Goal: Task Accomplishment & Management: Complete application form

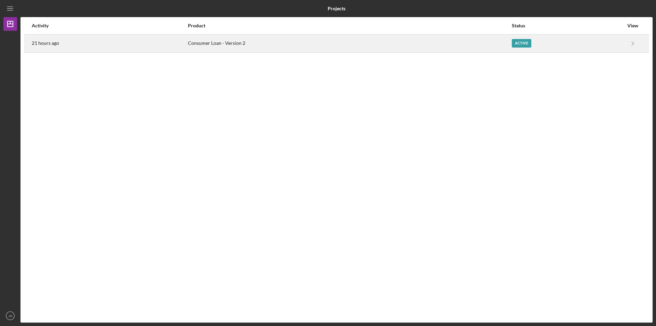
click at [520, 41] on div "Active" at bounding box center [521, 43] width 19 height 9
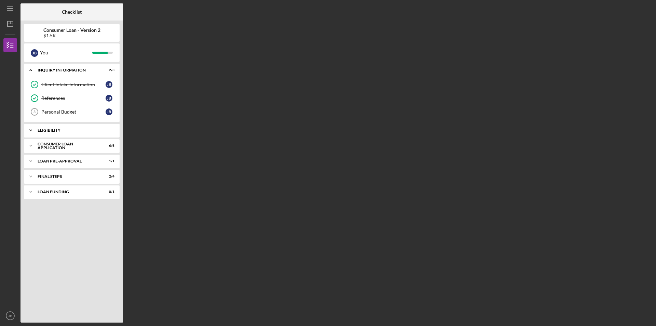
click at [83, 133] on div "Icon/Expander Eligibility 1 / 1" at bounding box center [72, 130] width 96 height 14
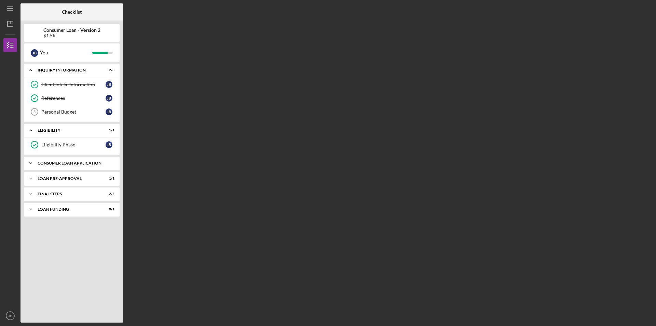
click at [71, 162] on div "Consumer Loan Application" at bounding box center [74, 163] width 73 height 4
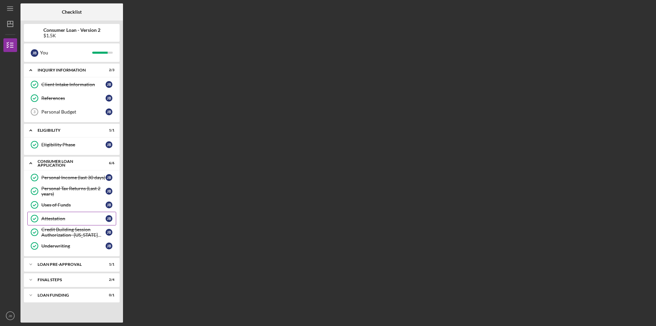
click at [72, 215] on link "Attestation Attestation [PERSON_NAME]" at bounding box center [71, 219] width 89 height 14
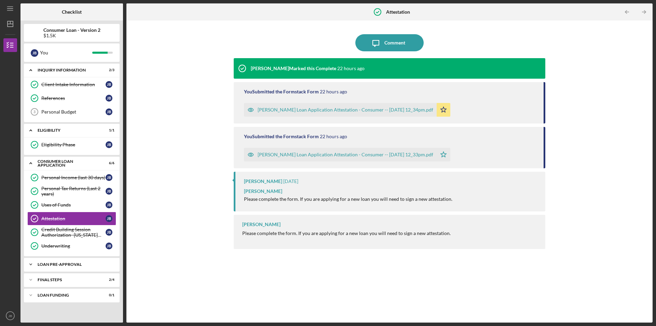
click at [79, 268] on div "Icon/Expander Loan Pre-Approval 1 / 1" at bounding box center [72, 264] width 96 height 14
click at [58, 277] on div "Loan Pre-Approval" at bounding box center [73, 278] width 64 height 5
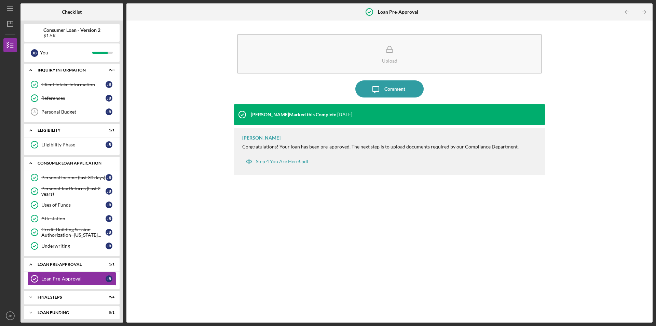
scroll to position [4, 0]
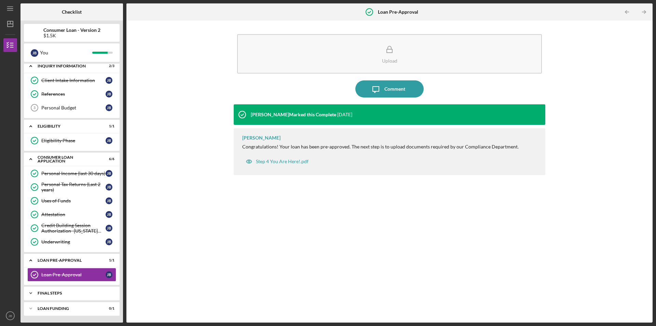
click at [60, 295] on div "FINAL STEPS" at bounding box center [74, 293] width 73 height 4
click at [59, 291] on div "FINAL STEPS" at bounding box center [74, 293] width 73 height 4
click at [67, 290] on div "Icon/Expander FINAL STEPS 2 / 4" at bounding box center [72, 293] width 96 height 14
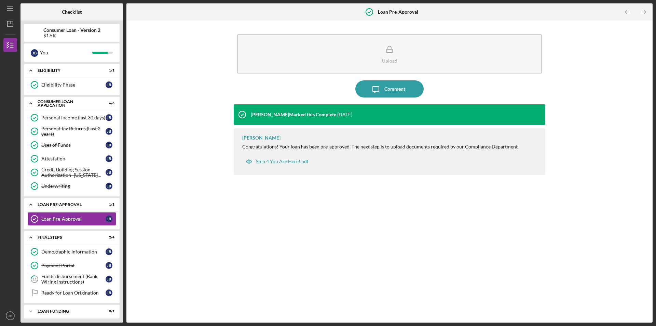
scroll to position [63, 0]
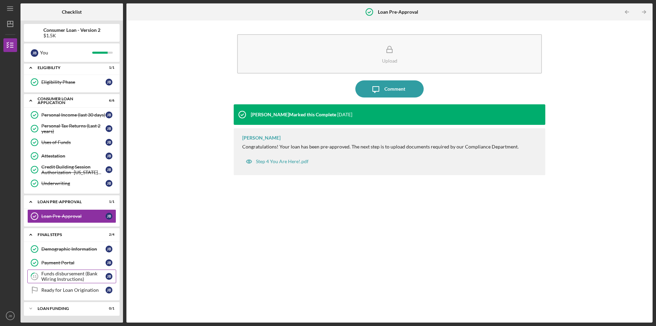
click at [65, 277] on div "Funds disbursement (Bank Wiring Instructions)" at bounding box center [73, 276] width 64 height 11
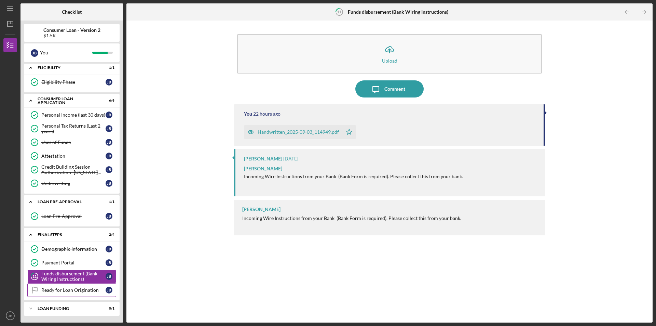
click at [69, 291] on div "Ready for Loan Origination" at bounding box center [73, 289] width 64 height 5
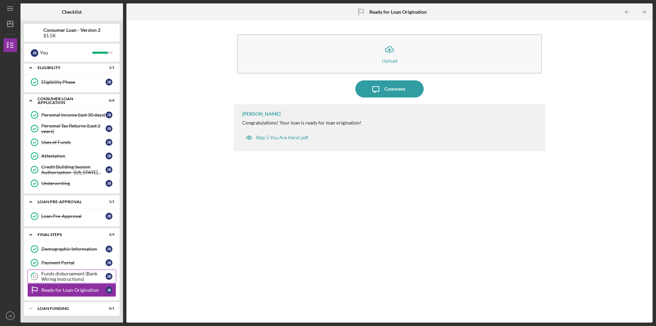
click at [70, 278] on div "Funds disbursement (Bank Wiring Instructions)" at bounding box center [73, 276] width 64 height 11
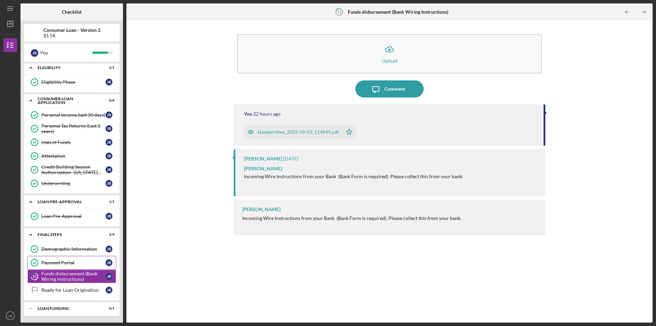
click at [73, 264] on div "Payment Portal" at bounding box center [73, 262] width 64 height 5
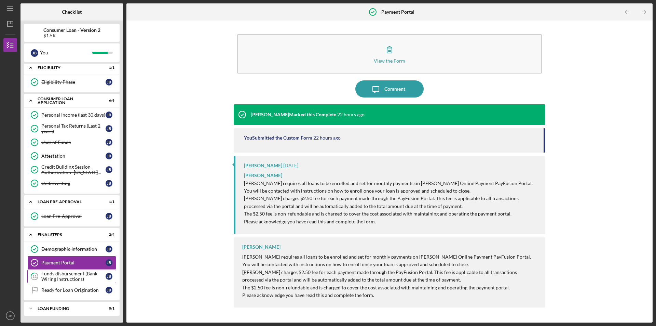
click at [67, 274] on div "Funds disbursement (Bank Wiring Instructions)" at bounding box center [73, 276] width 64 height 11
